Goal: Transaction & Acquisition: Book appointment/travel/reservation

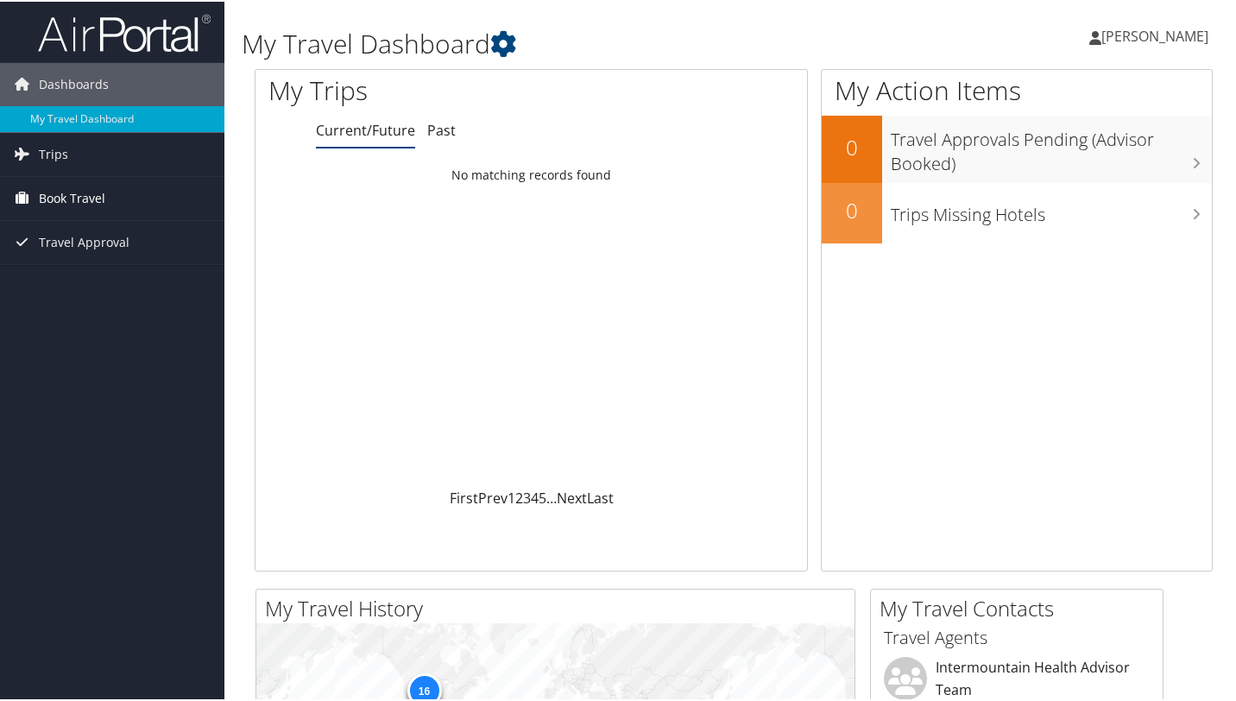
click at [58, 199] on span "Book Travel" at bounding box center [72, 196] width 66 height 43
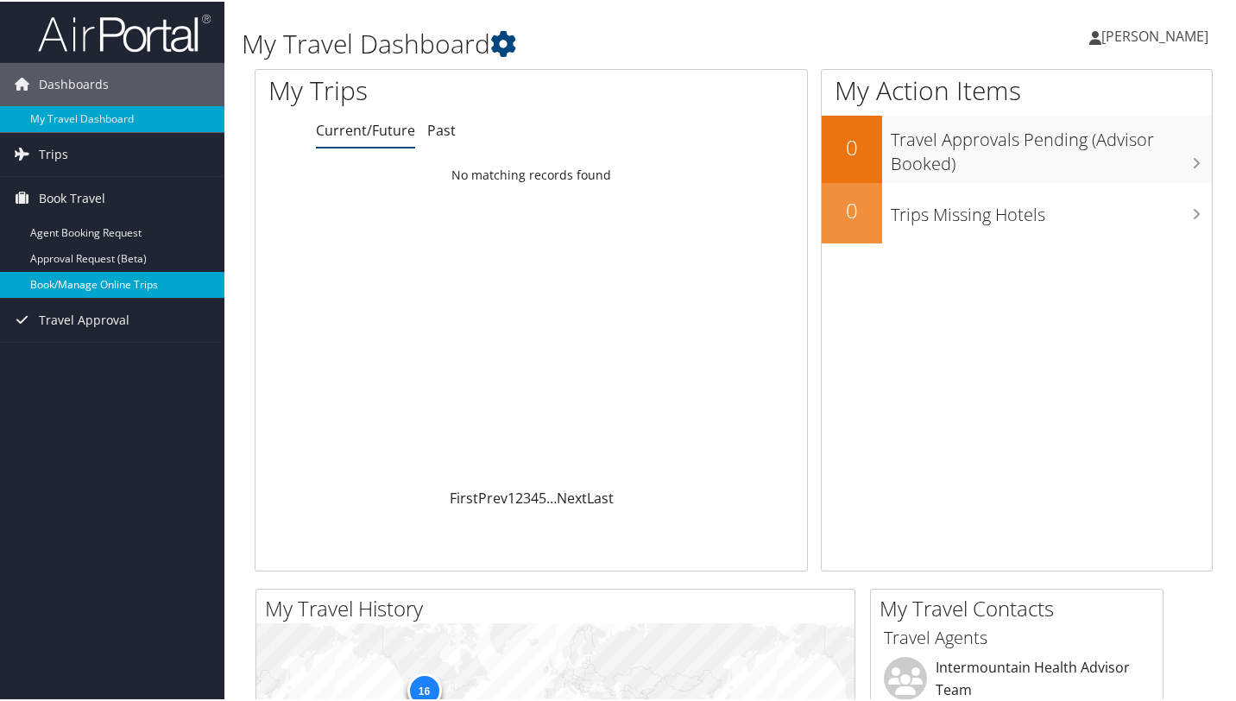
click at [95, 283] on link "Book/Manage Online Trips" at bounding box center [112, 283] width 224 height 26
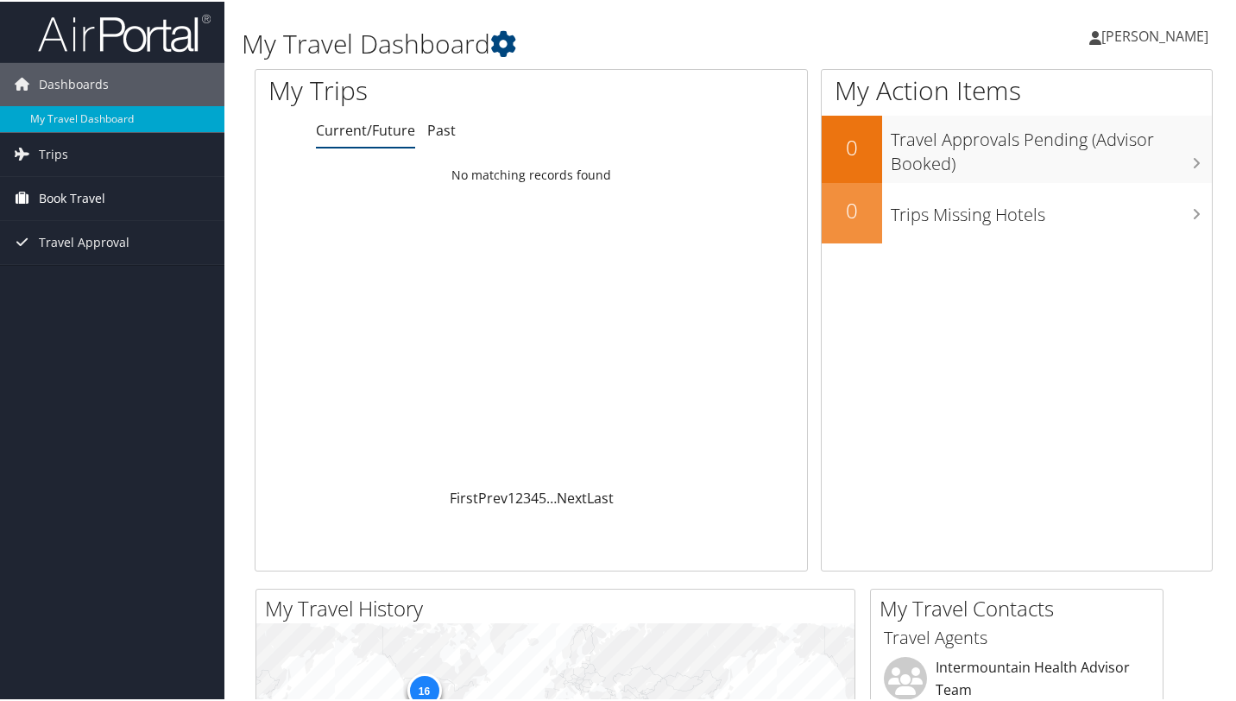
click at [92, 199] on span "Book Travel" at bounding box center [72, 196] width 66 height 43
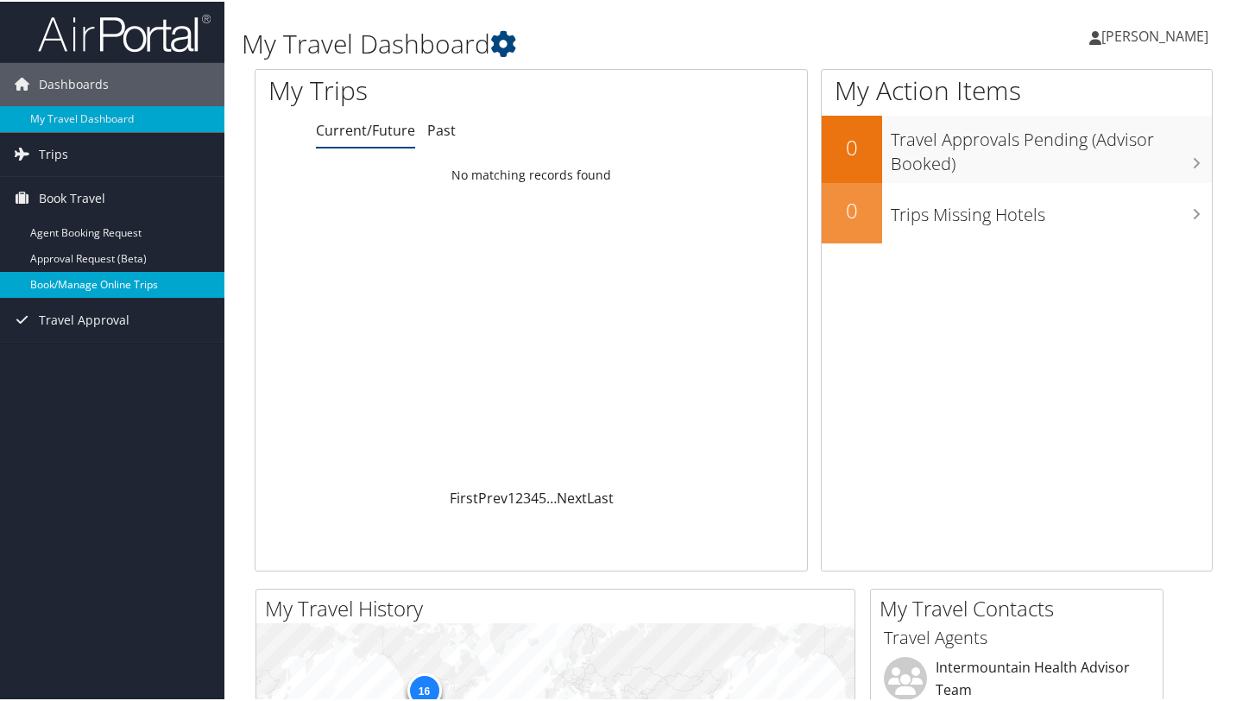
click at [84, 283] on link "Book/Manage Online Trips" at bounding box center [112, 283] width 224 height 26
